Goal: Find specific page/section: Find specific page/section

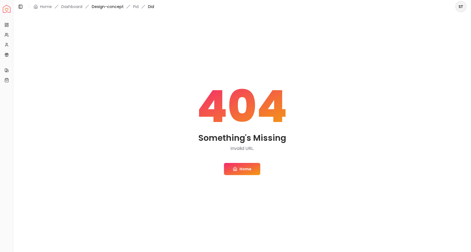
click at [108, 7] on link "Design-concept" at bounding box center [108, 7] width 32 height 6
click at [442, 110] on div "404 Something's Missing Invalid URL. Home" at bounding box center [242, 130] width 444 height 220
click at [7, 11] on img "Spacejoy" at bounding box center [7, 9] width 8 height 8
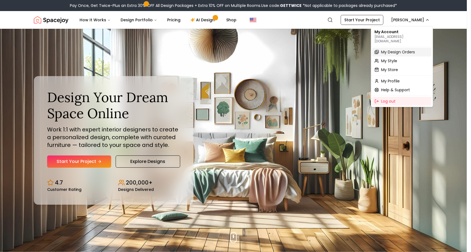
click at [410, 49] on span "My Design Orders" at bounding box center [398, 52] width 34 height 6
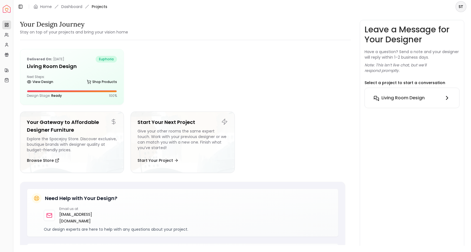
click at [434, 100] on div "Living Room design" at bounding box center [411, 98] width 60 height 7
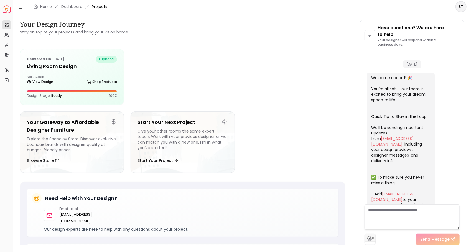
scroll to position [522, 0]
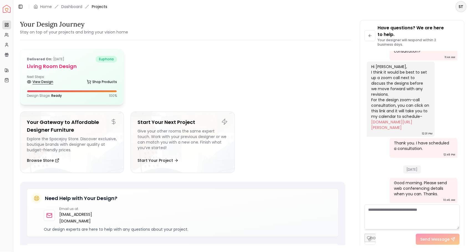
click at [45, 82] on link "View Design" at bounding box center [40, 82] width 26 height 8
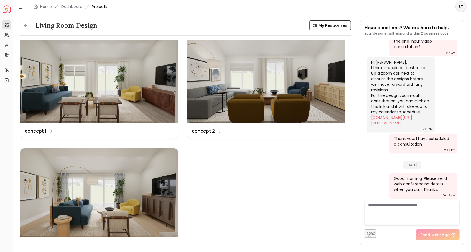
scroll to position [10, 0]
click at [134, 193] on img at bounding box center [99, 193] width 158 height 89
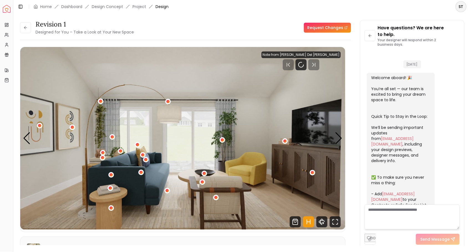
scroll to position [522, 0]
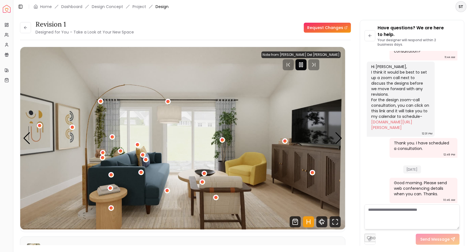
click at [306, 60] on div at bounding box center [300, 64] width 11 height 11
click at [342, 139] on div "Next slide" at bounding box center [338, 138] width 7 height 12
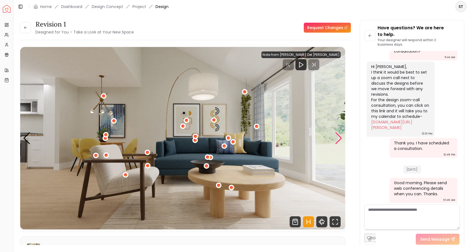
click at [339, 139] on div "Next slide" at bounding box center [338, 138] width 7 height 12
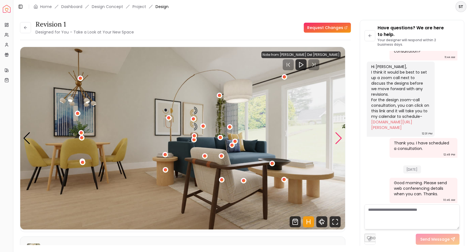
click at [340, 140] on div "Next slide" at bounding box center [338, 138] width 7 height 12
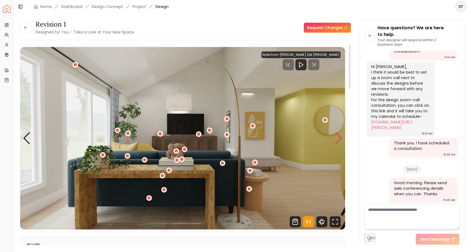
click at [340, 142] on div "Next slide" at bounding box center [338, 138] width 7 height 12
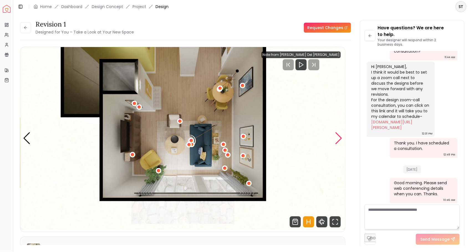
click at [340, 142] on div "Next slide" at bounding box center [338, 138] width 7 height 12
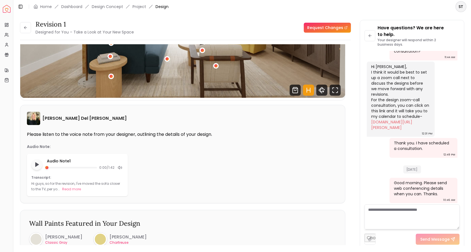
scroll to position [132, 0]
click at [70, 190] on button "Read more" at bounding box center [71, 189] width 19 height 6
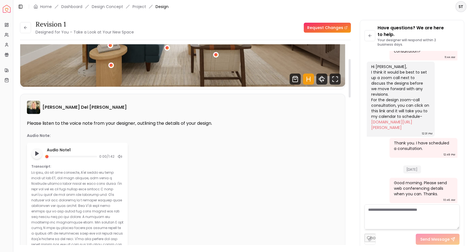
scroll to position [0, 0]
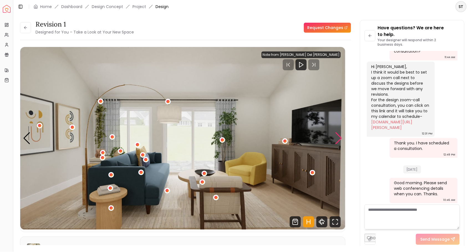
click at [337, 136] on div "Next slide" at bounding box center [338, 138] width 7 height 12
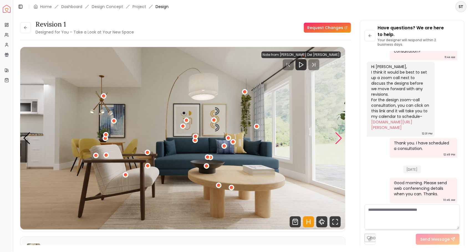
click at [340, 142] on div "Next slide" at bounding box center [338, 138] width 7 height 12
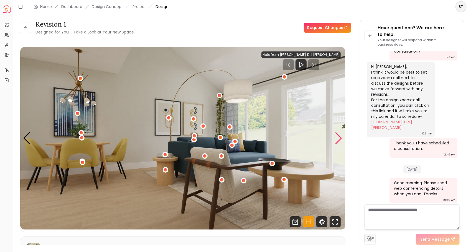
click at [84, 164] on div "3 / 5" at bounding box center [83, 163] width 6 height 6
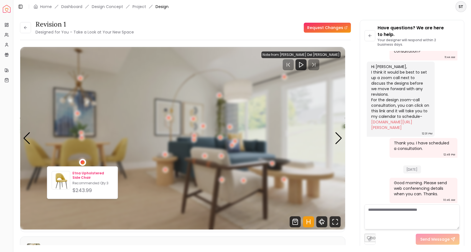
click at [91, 178] on p "Etna Upholstered Side Chair" at bounding box center [92, 175] width 41 height 9
click at [303, 144] on img "3 / 5" at bounding box center [182, 138] width 325 height 183
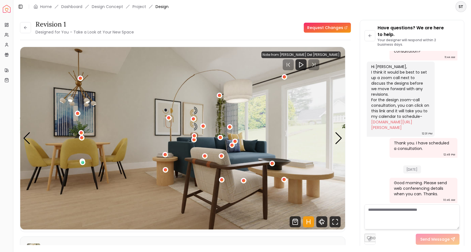
click at [83, 138] on div "3 / 5" at bounding box center [81, 137] width 3 height 3
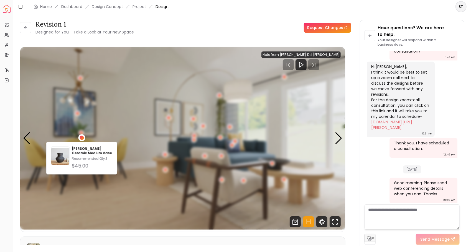
click at [136, 122] on img "3 / 5" at bounding box center [182, 138] width 325 height 183
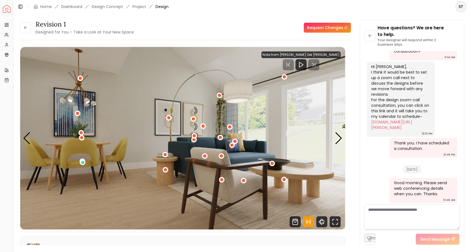
click at [338, 142] on div "Next slide" at bounding box center [338, 138] width 7 height 12
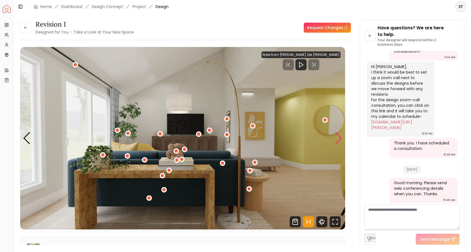
click at [339, 143] on div "Next slide" at bounding box center [338, 138] width 7 height 12
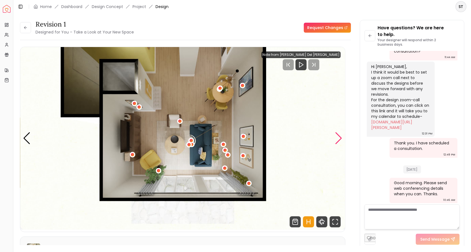
click at [340, 143] on div "Next slide" at bounding box center [338, 138] width 7 height 12
